Goal: Task Accomplishment & Management: Use online tool/utility

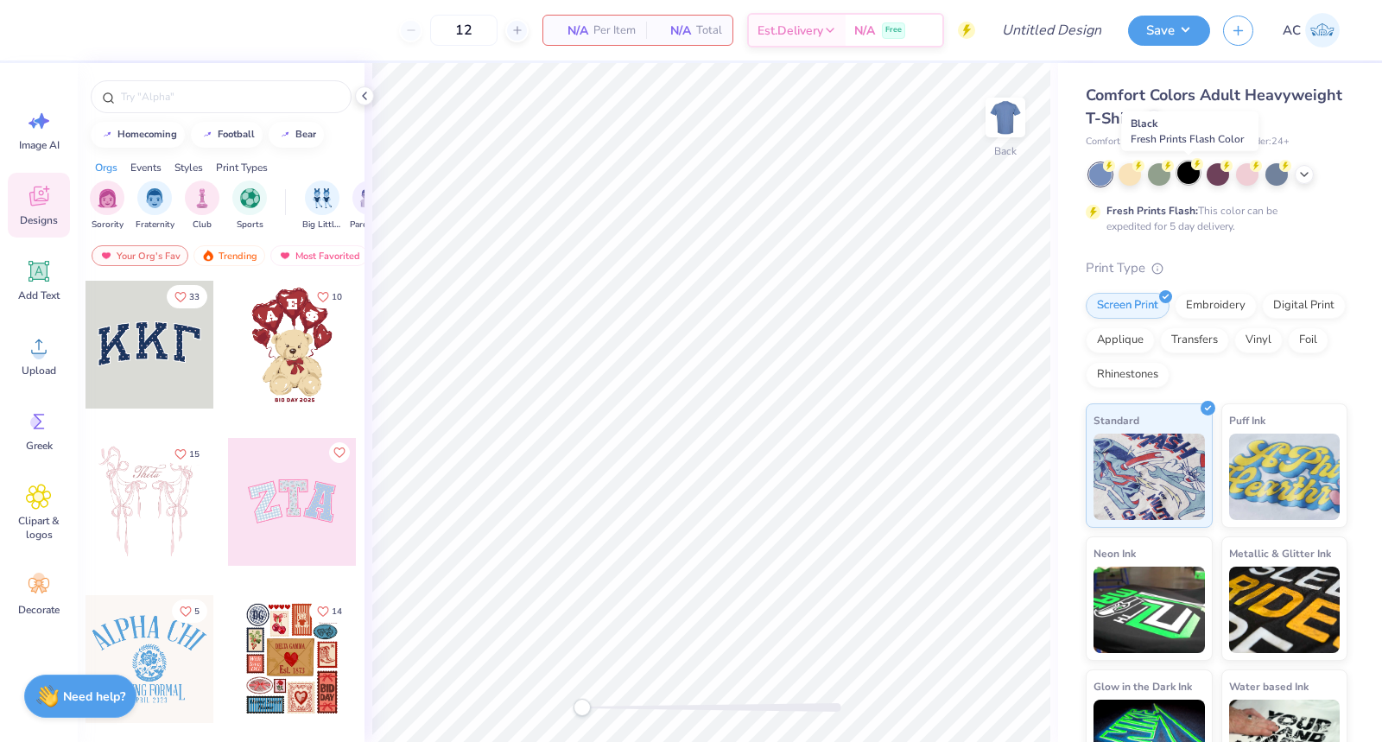
click at [1189, 179] on div at bounding box center [1188, 173] width 22 height 22
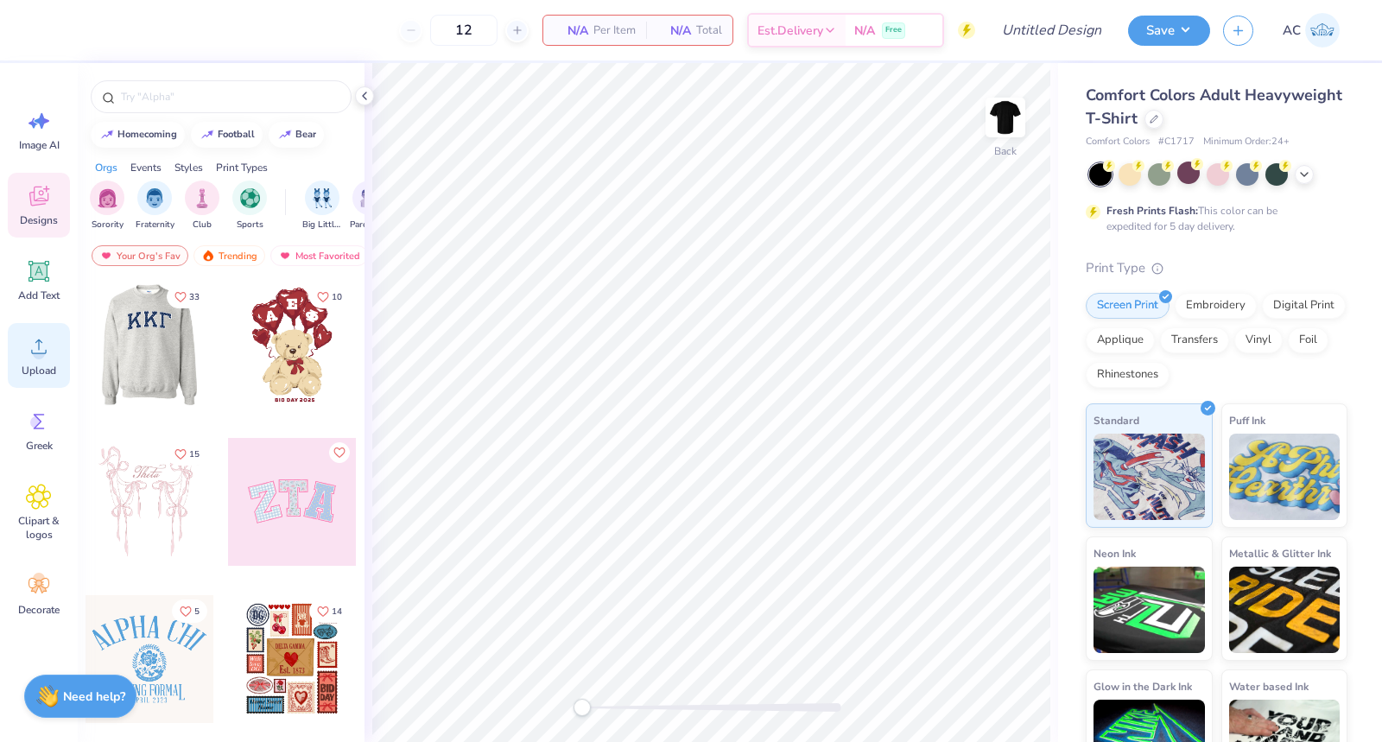
click at [41, 350] on circle at bounding box center [39, 353] width 12 height 12
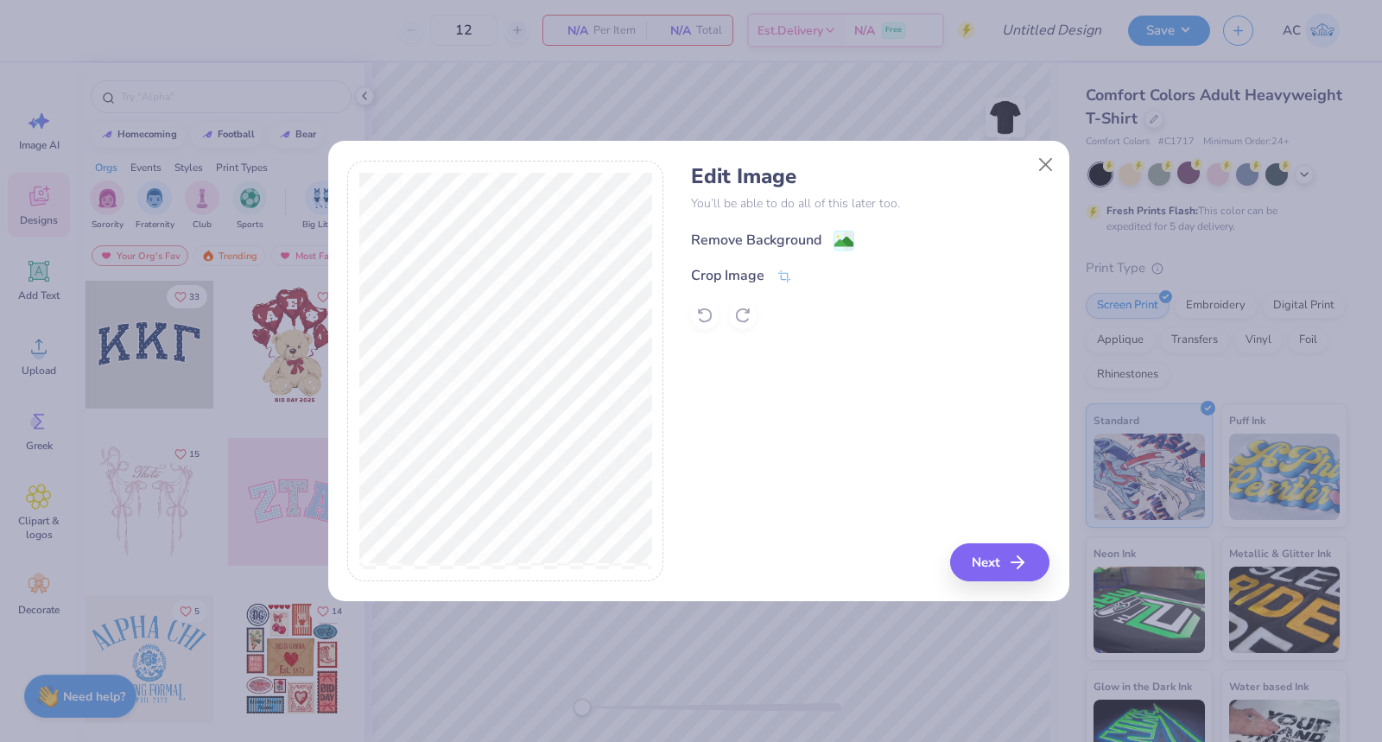
click at [831, 238] on div "Remove Background" at bounding box center [772, 241] width 163 height 22
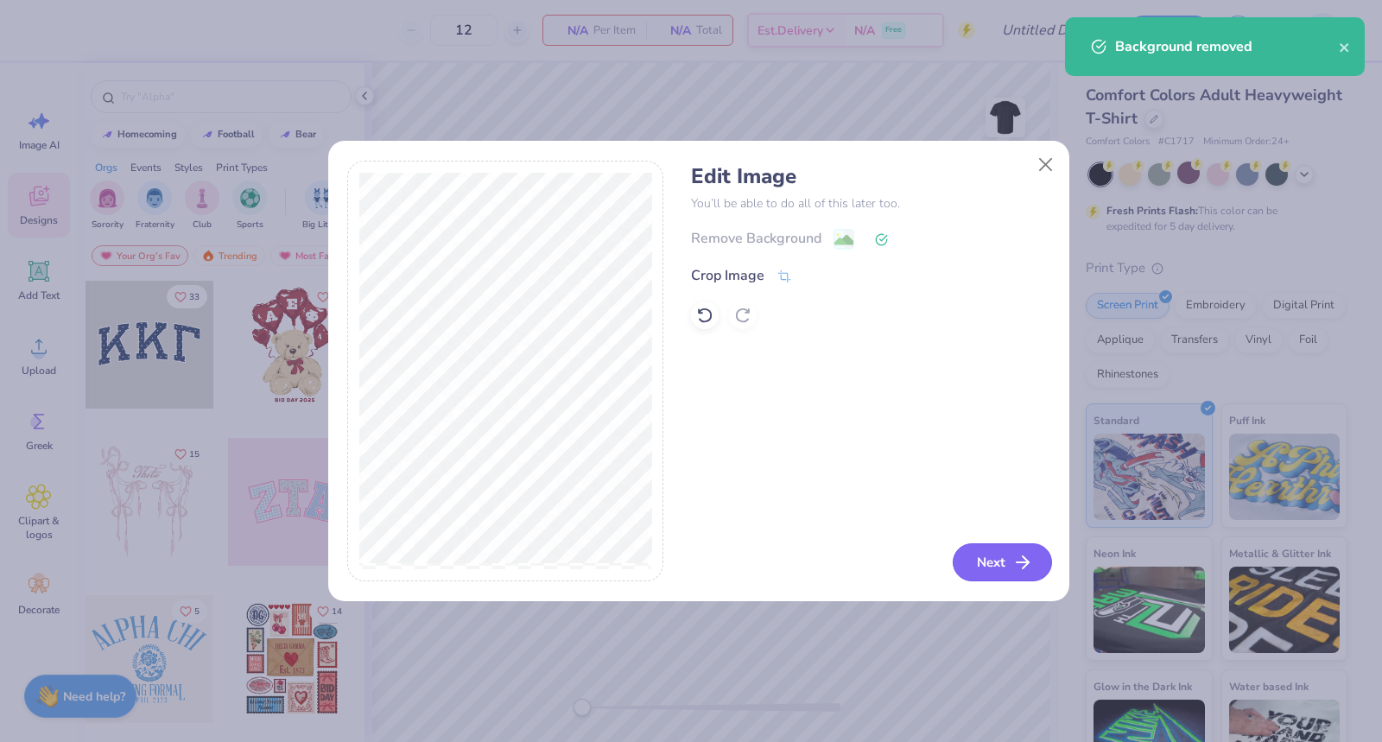
click at [984, 562] on button "Next" at bounding box center [1002, 562] width 99 height 38
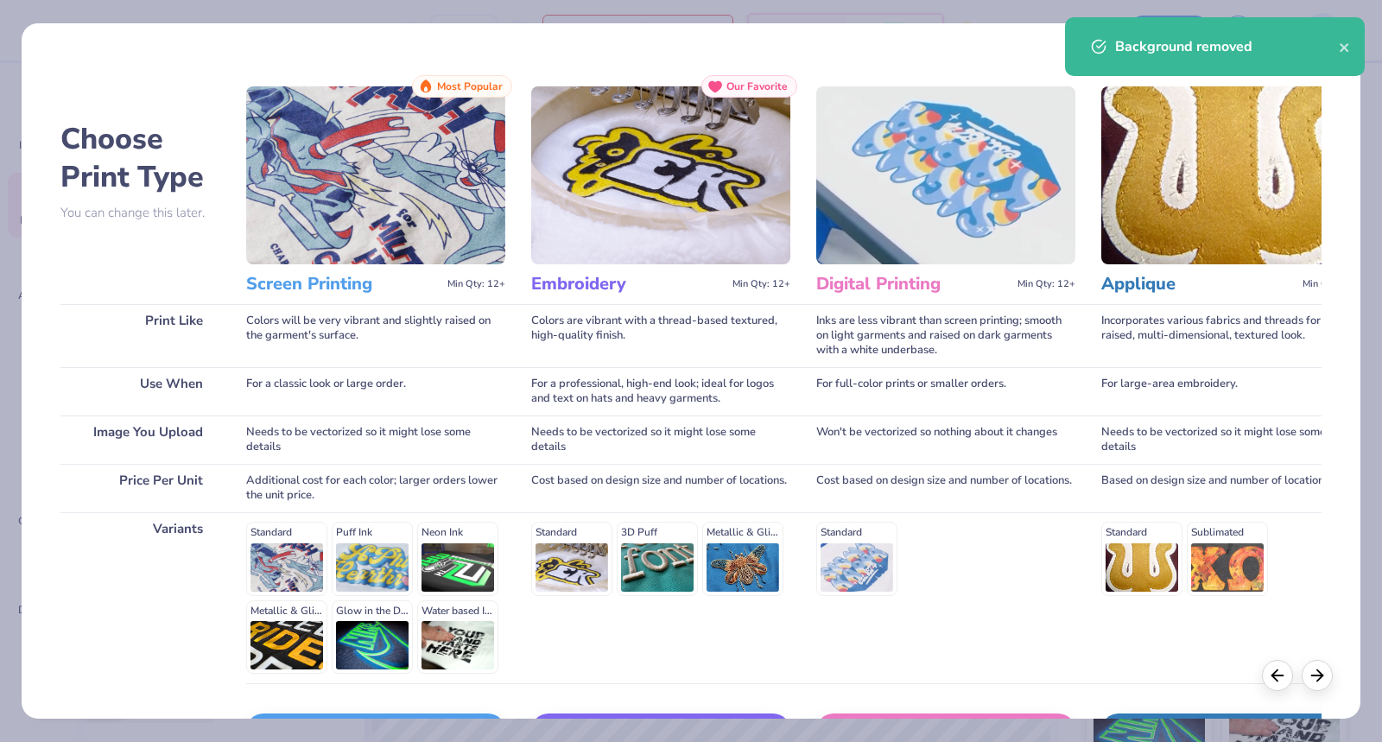
scroll to position [117, 0]
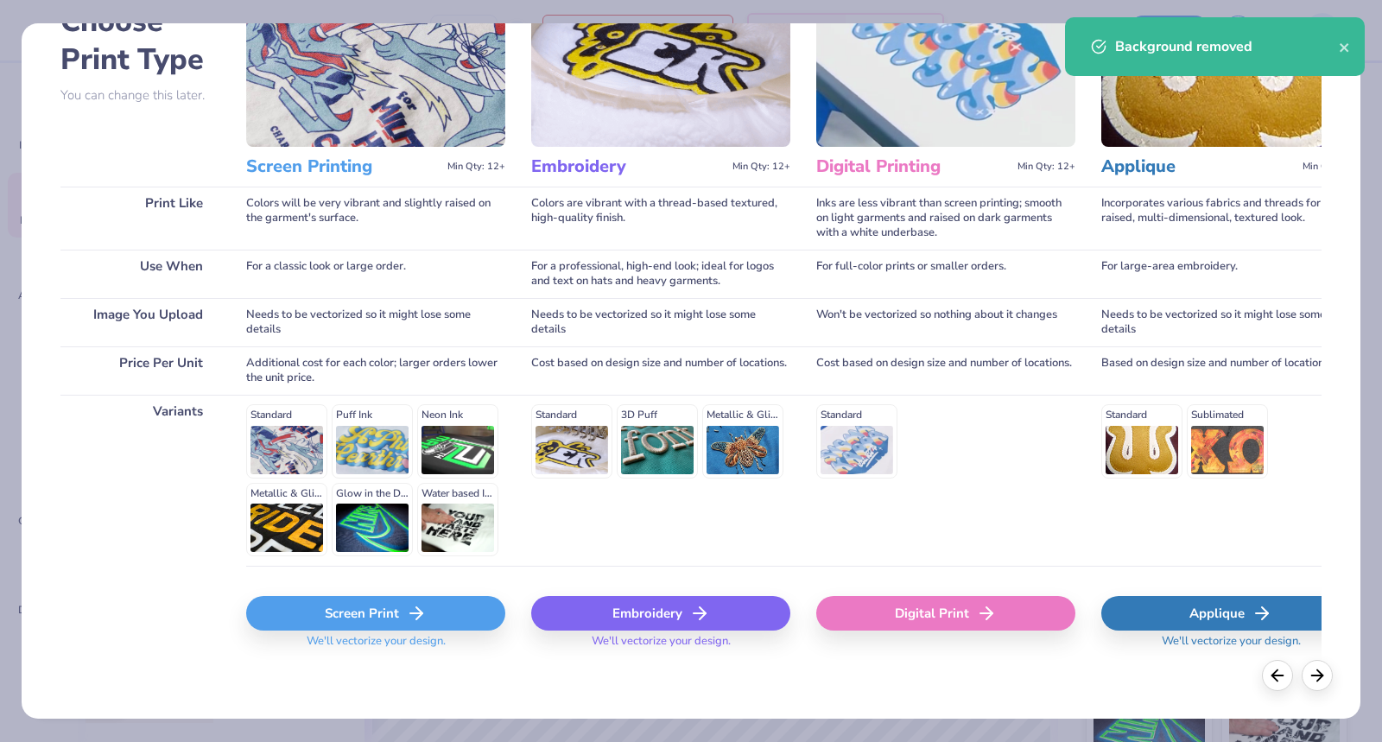
click at [409, 603] on icon at bounding box center [416, 613] width 21 height 21
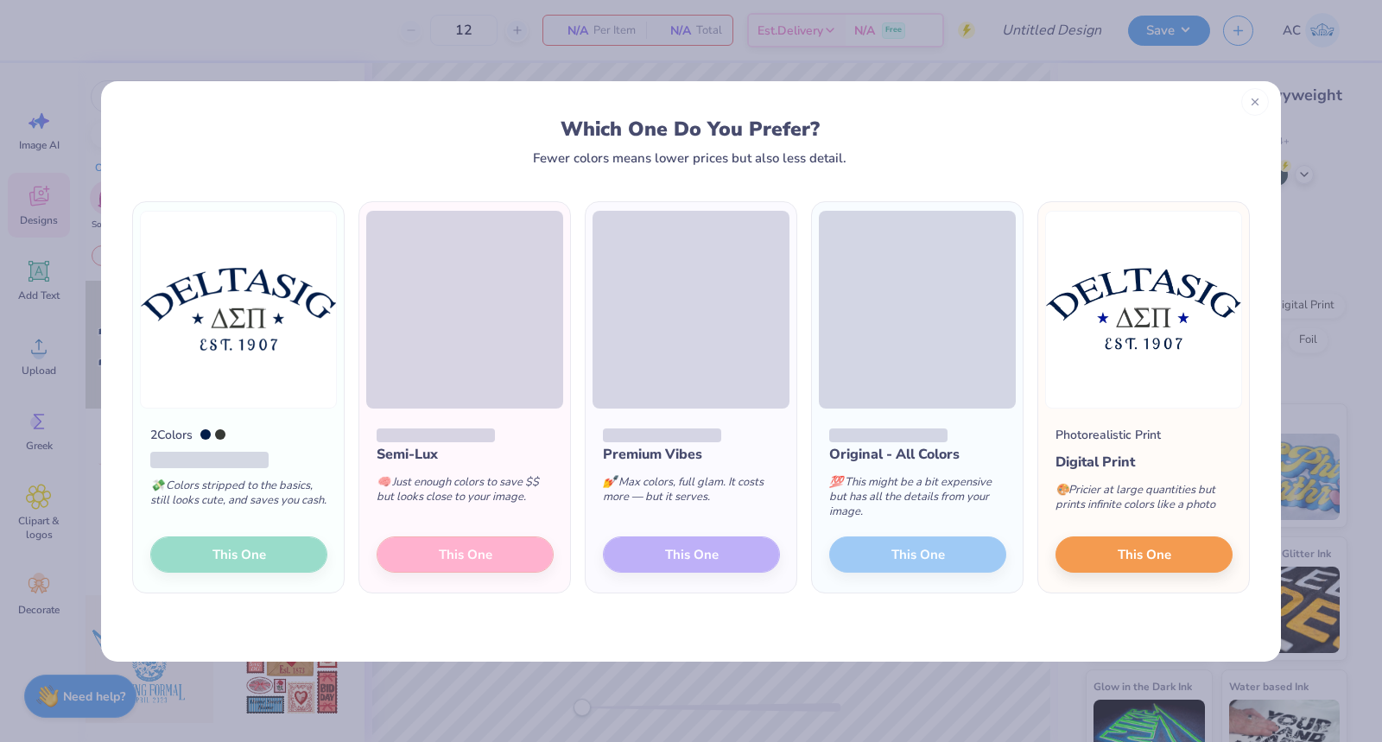
click at [1257, 99] on line at bounding box center [1255, 102] width 6 height 6
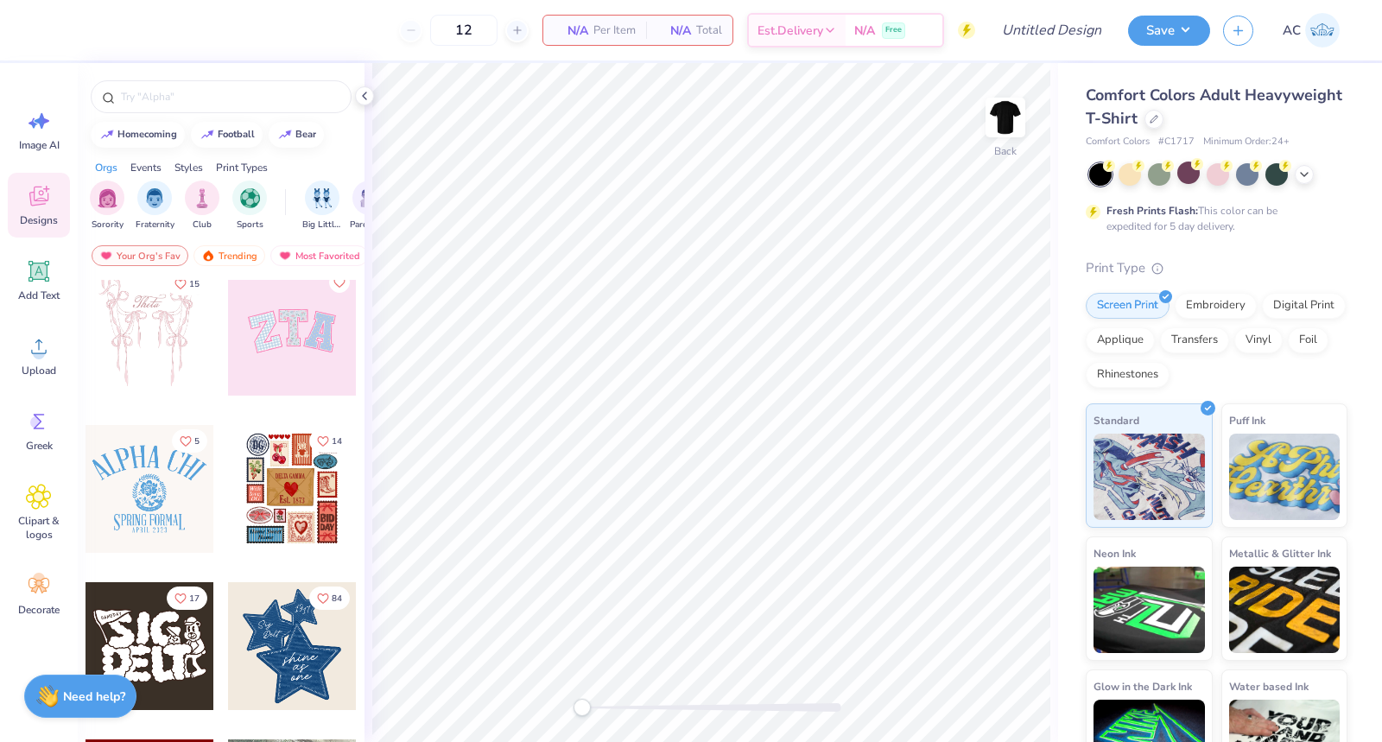
scroll to position [0, 0]
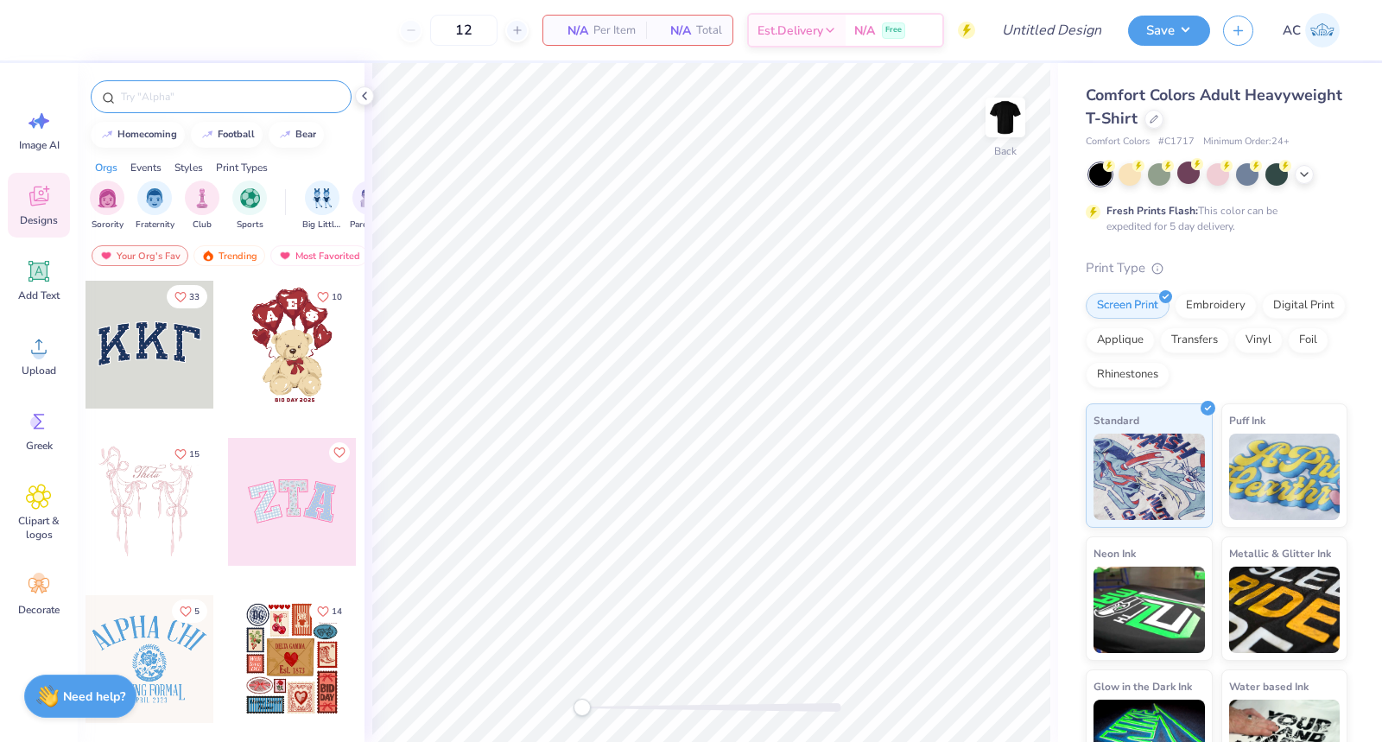
click at [188, 96] on input "text" at bounding box center [229, 96] width 221 height 17
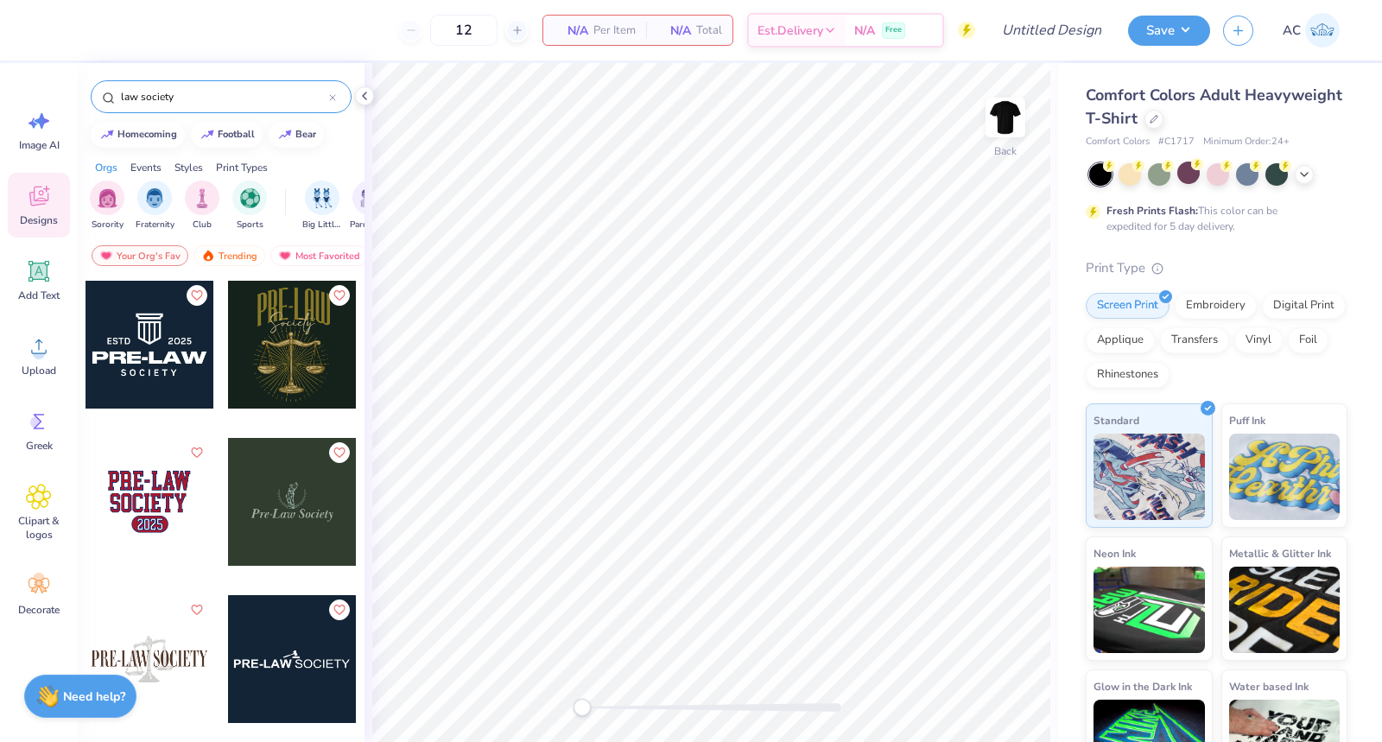
type input "law society"
click at [140, 364] on div at bounding box center [150, 345] width 128 height 128
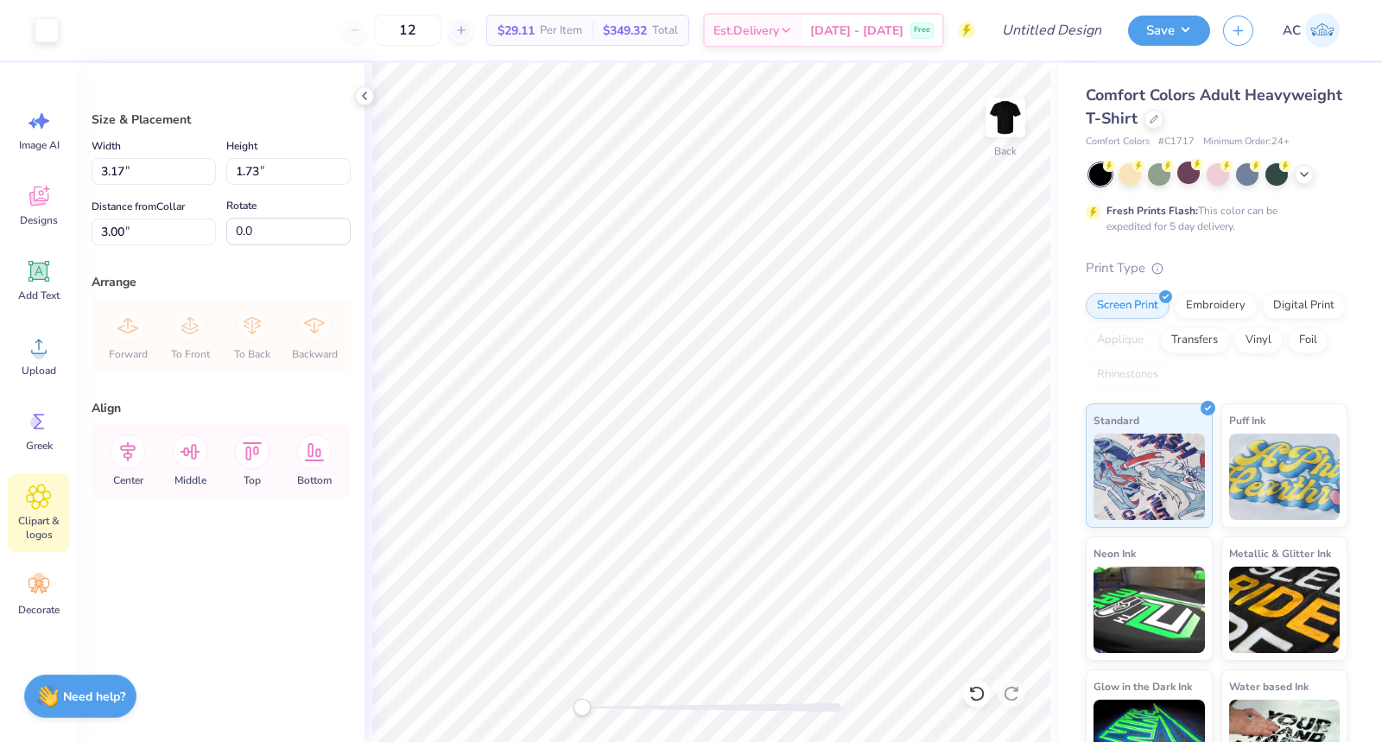
click at [42, 514] on span "Clipart & logos" at bounding box center [38, 528] width 57 height 28
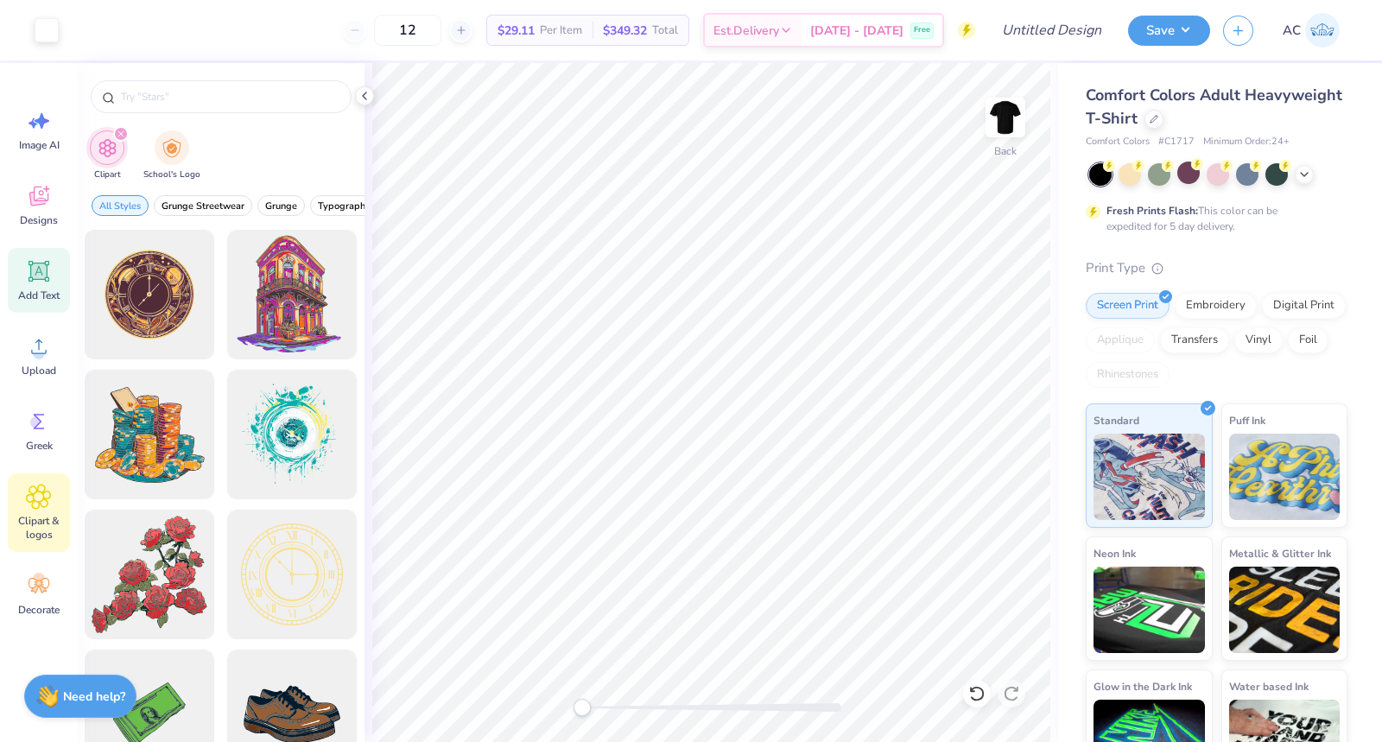
click at [43, 289] on span "Add Text" at bounding box center [38, 296] width 41 height 14
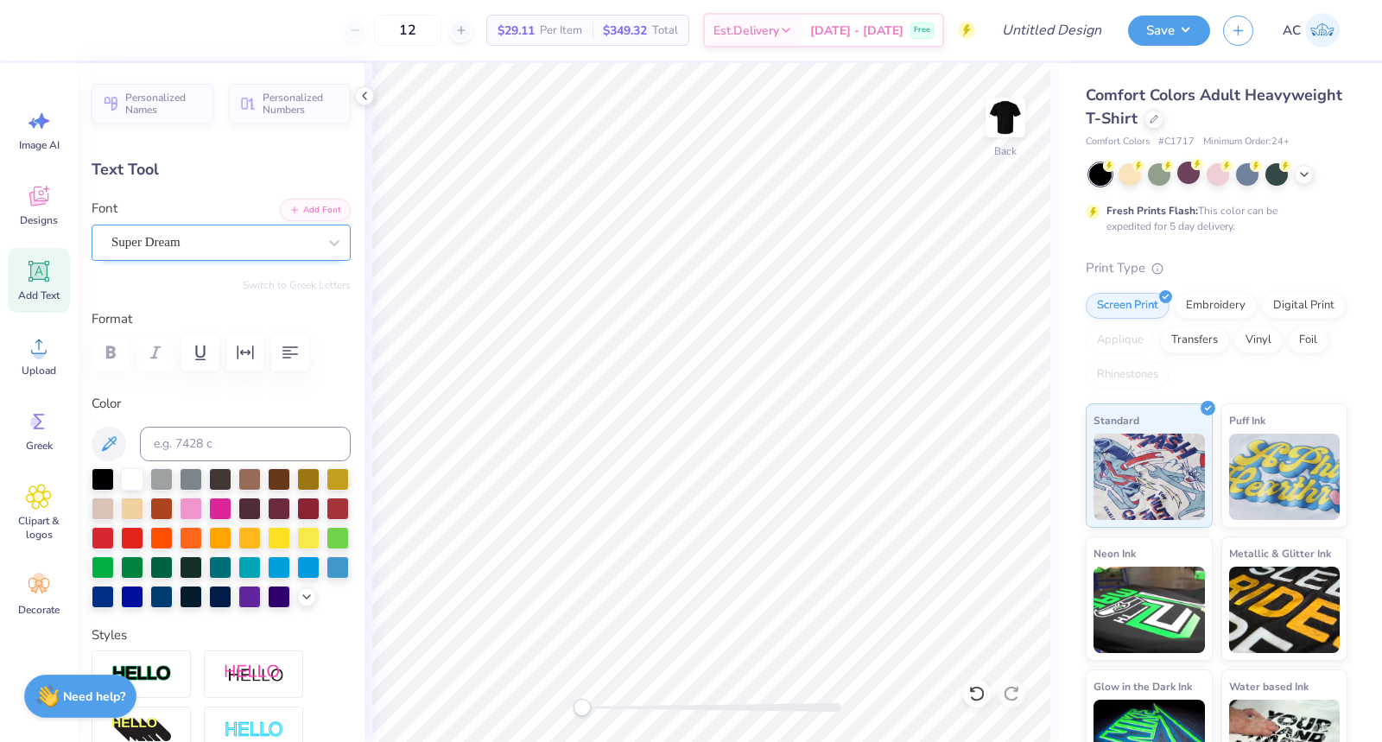
click at [265, 246] on div "Super Dream" at bounding box center [214, 242] width 209 height 27
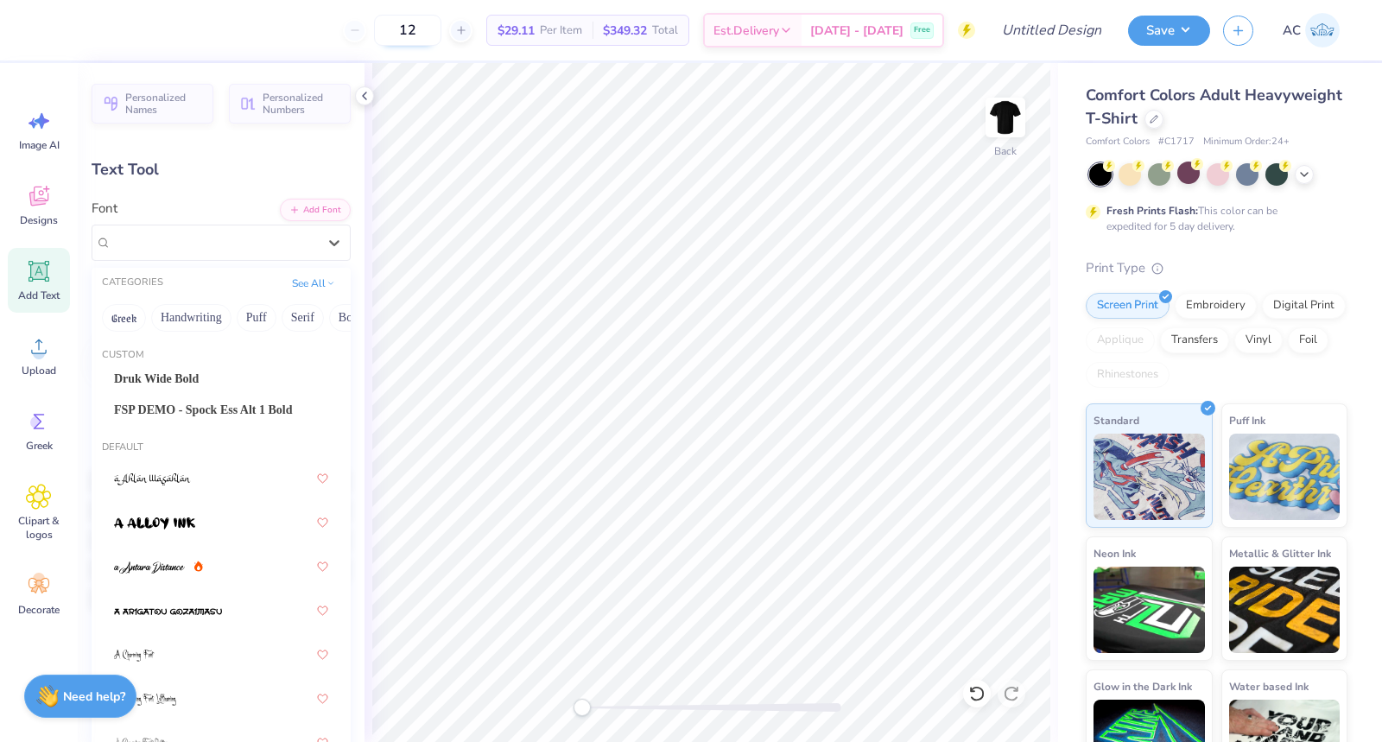
click at [441, 27] on input "12" at bounding box center [407, 30] width 67 height 31
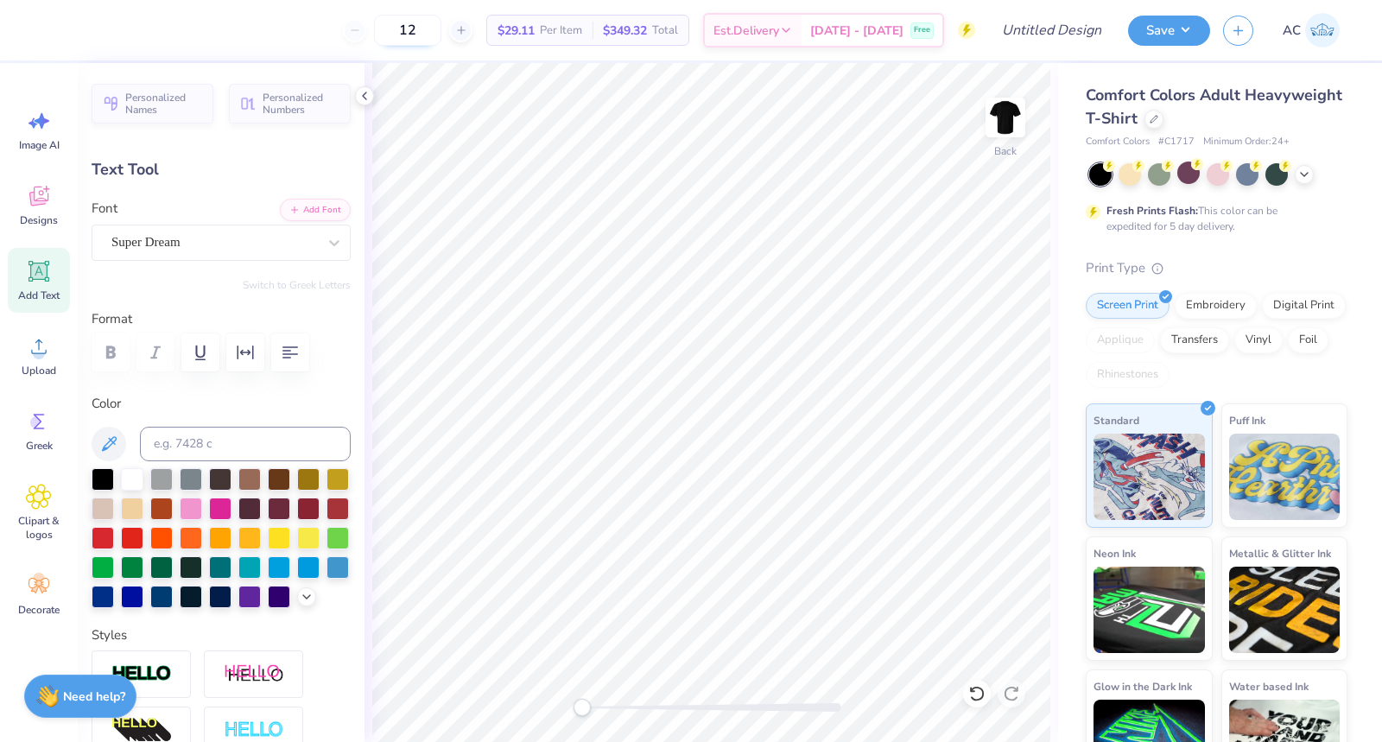
type input "1"
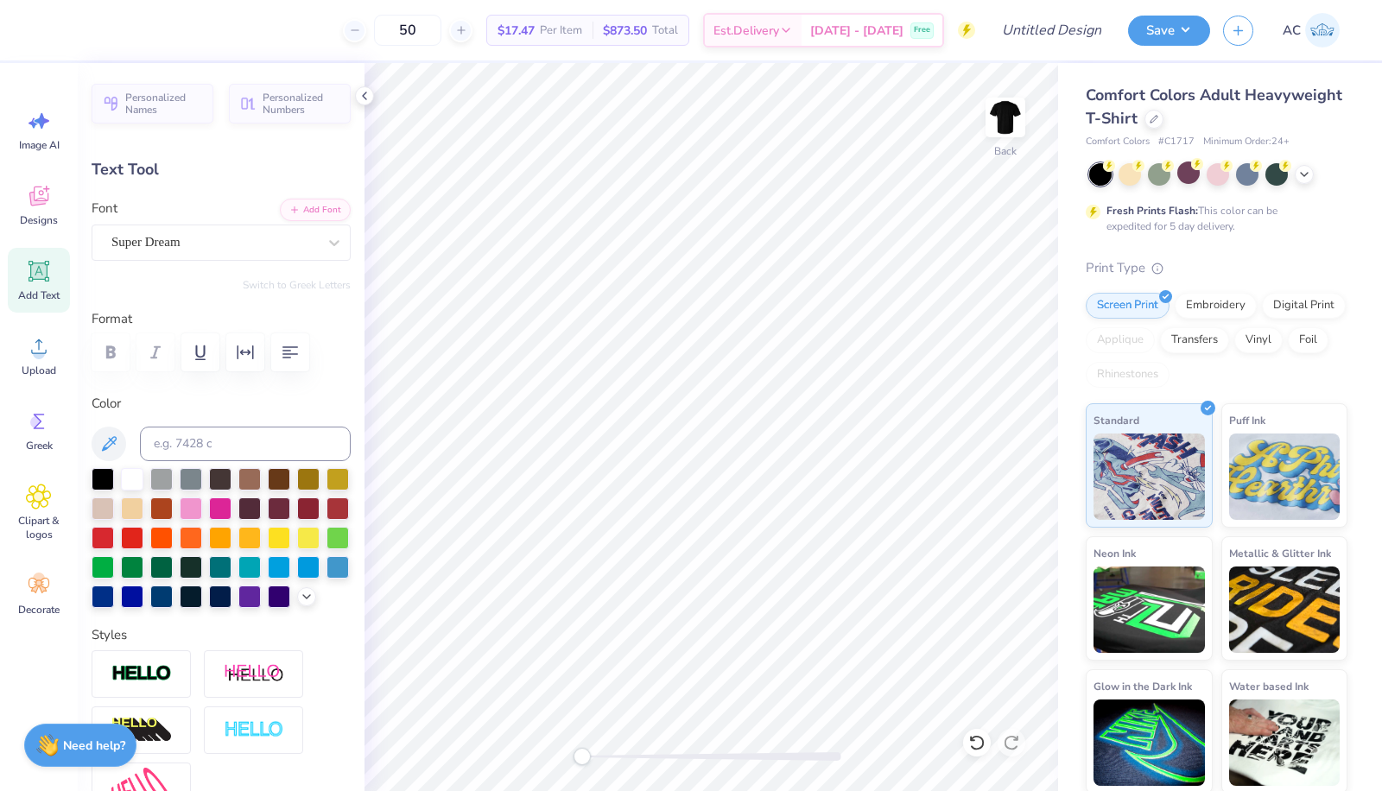
click at [1296, 296] on div "Screen Print Embroidery Digital Print Applique Transfers Vinyl Foil Rhinestones" at bounding box center [1217, 340] width 262 height 95
click at [362, 91] on icon at bounding box center [365, 96] width 14 height 14
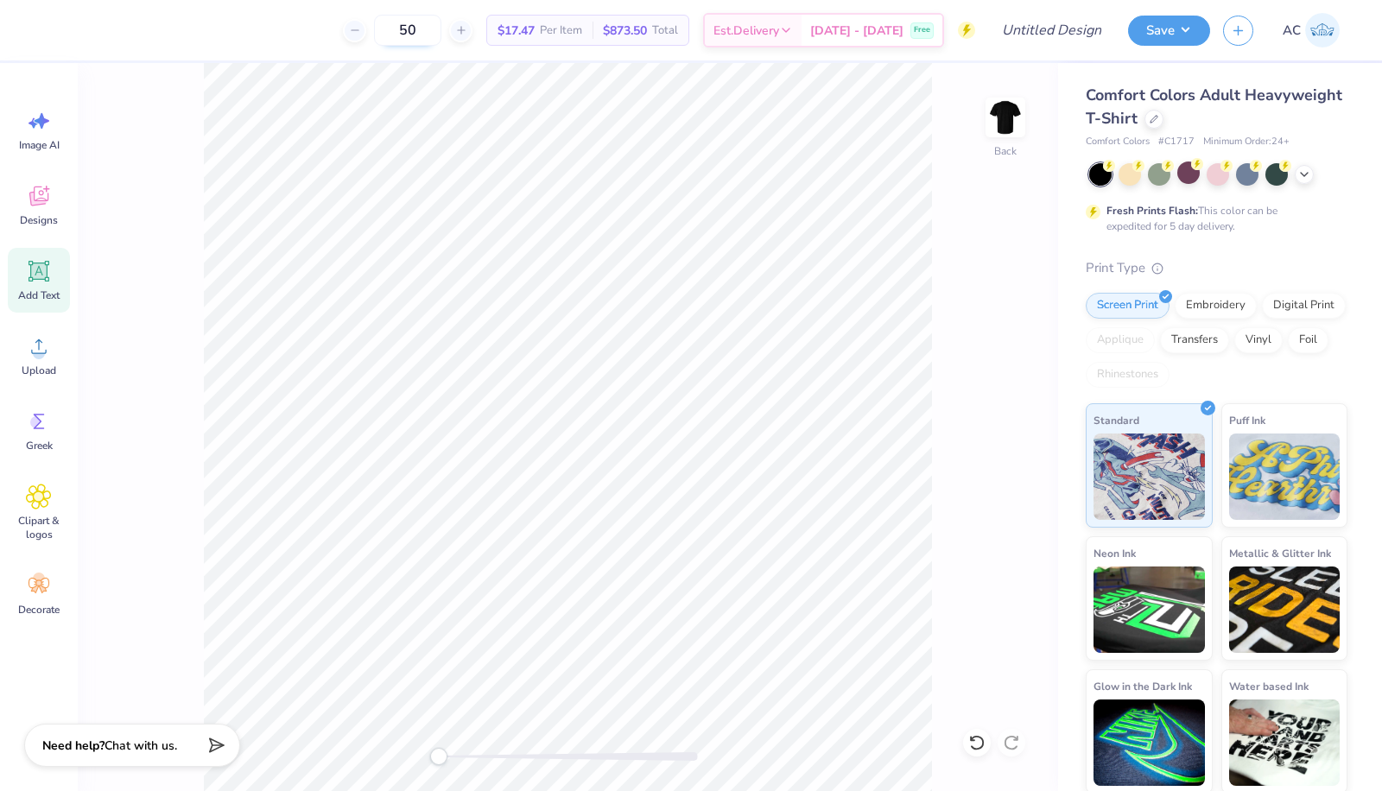
click at [441, 41] on input "50" at bounding box center [407, 30] width 67 height 31
type input "5"
click at [1322, 45] on img at bounding box center [1322, 30] width 35 height 35
click at [1323, 26] on img at bounding box center [1322, 30] width 35 height 35
